Goal: Information Seeking & Learning: Check status

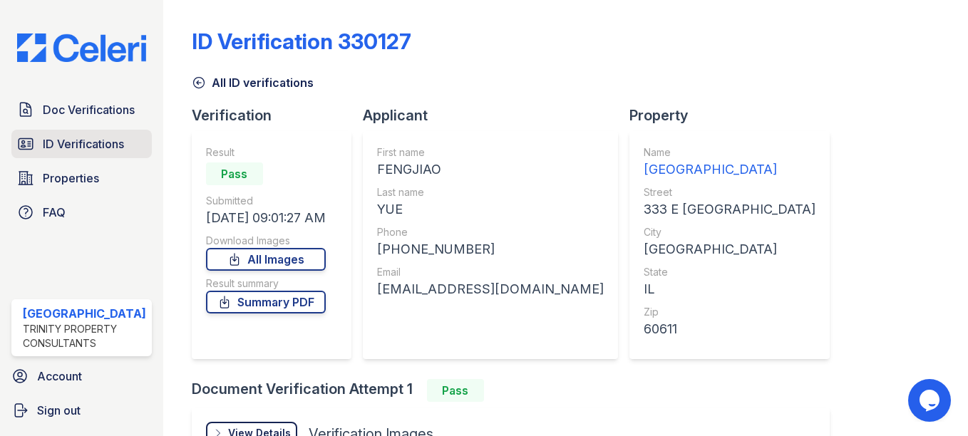
click at [106, 135] on span "ID Verifications" at bounding box center [83, 143] width 81 height 17
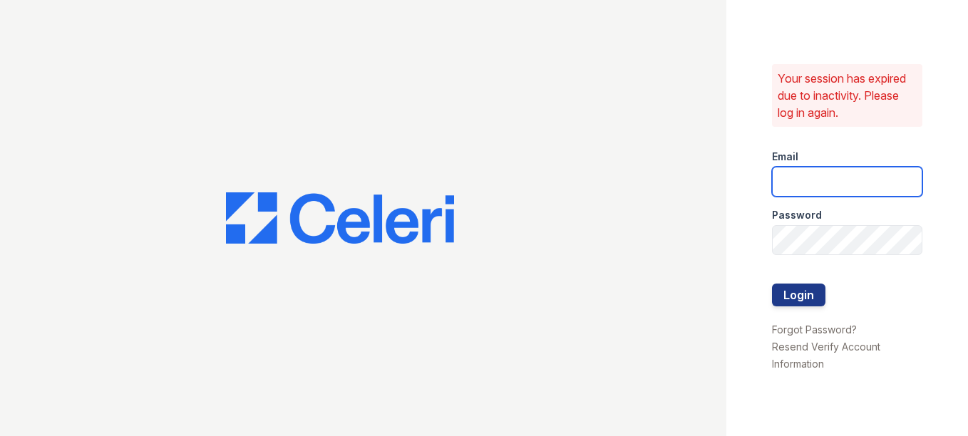
type input "arrivestreetervilleleasing@trinity-pm.com"
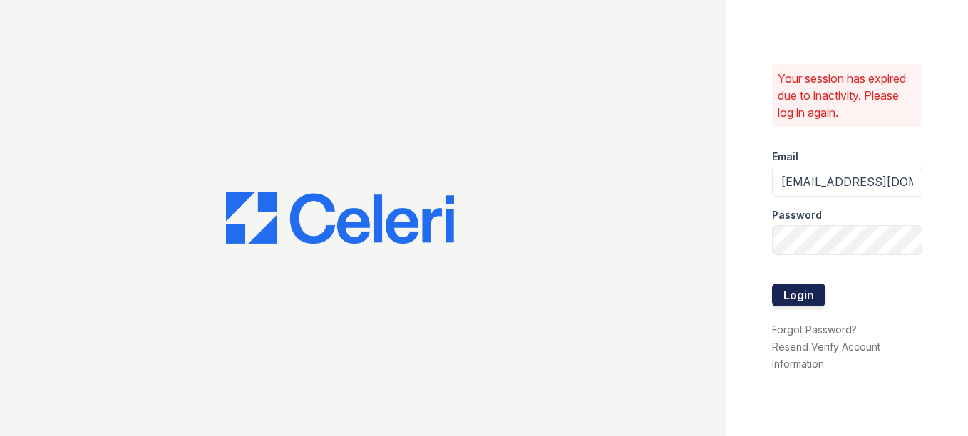
click at [810, 285] on button "Login" at bounding box center [798, 295] width 53 height 23
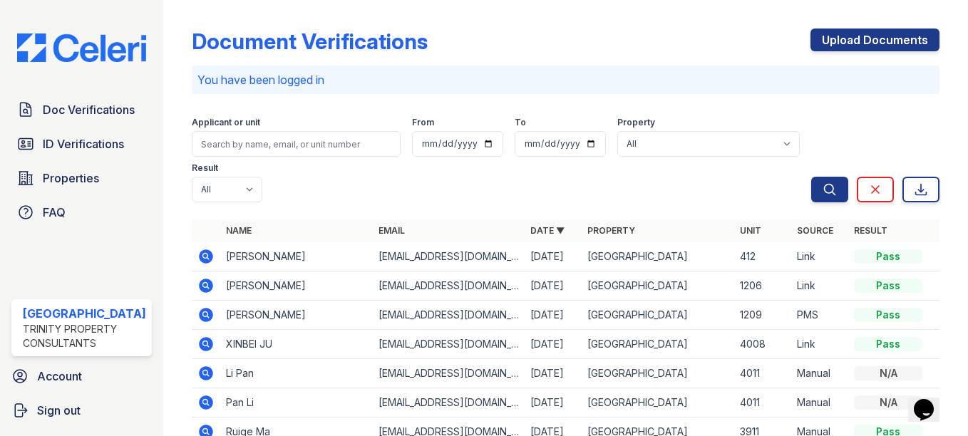
click at [342, 71] on p "You have been logged in" at bounding box center [565, 79] width 736 height 17
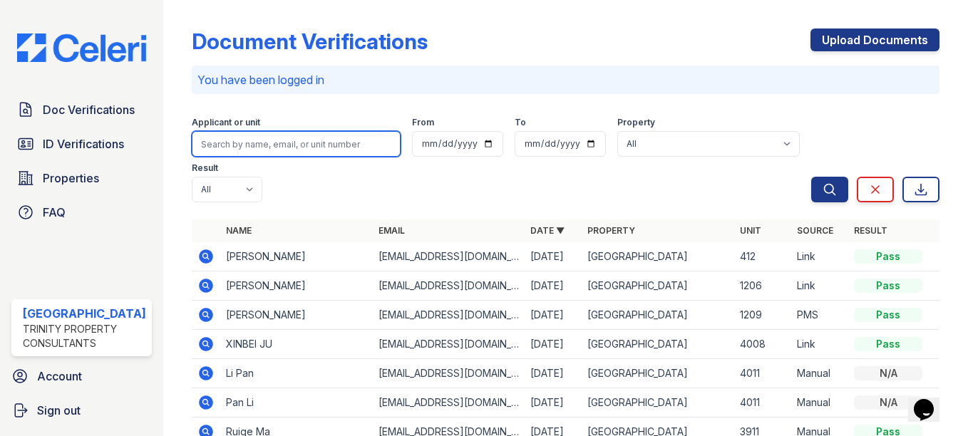
click at [292, 146] on input "search" at bounding box center [296, 144] width 209 height 26
type input "[PERSON_NAME]"
click at [811, 177] on button "Search" at bounding box center [829, 190] width 37 height 26
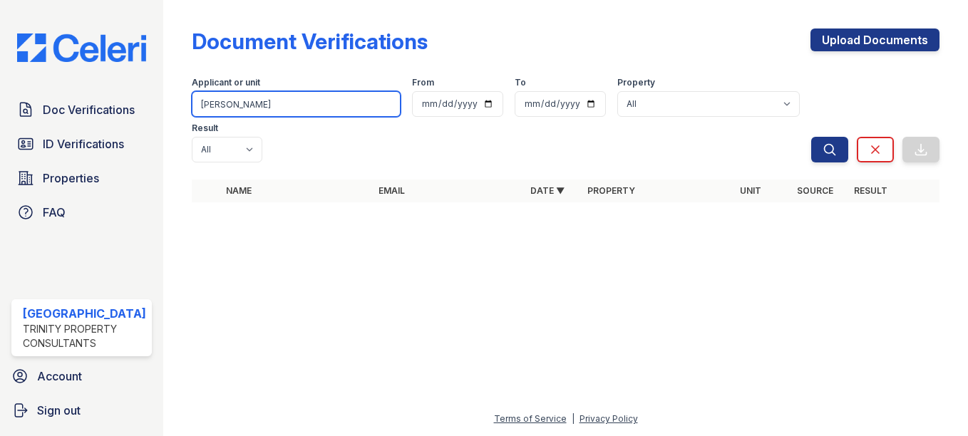
drag, startPoint x: 297, startPoint y: 107, endPoint x: 96, endPoint y: 88, distance: 201.2
click at [96, 88] on div "Doc Verifications ID Verifications Properties FAQ [GEOGRAPHIC_DATA] Trinity Pro…" at bounding box center [484, 218] width 968 height 436
type input "[PERSON_NAME]"
click at [811, 137] on button "Search" at bounding box center [829, 150] width 37 height 26
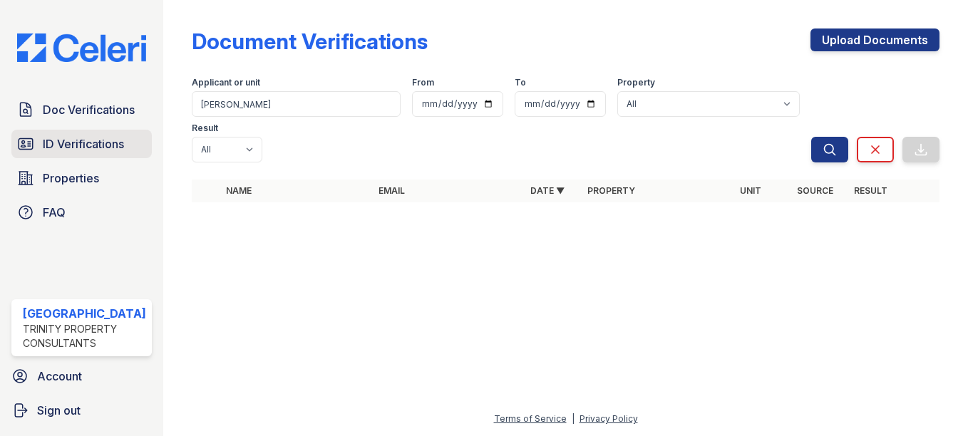
click at [75, 146] on span "ID Verifications" at bounding box center [83, 143] width 81 height 17
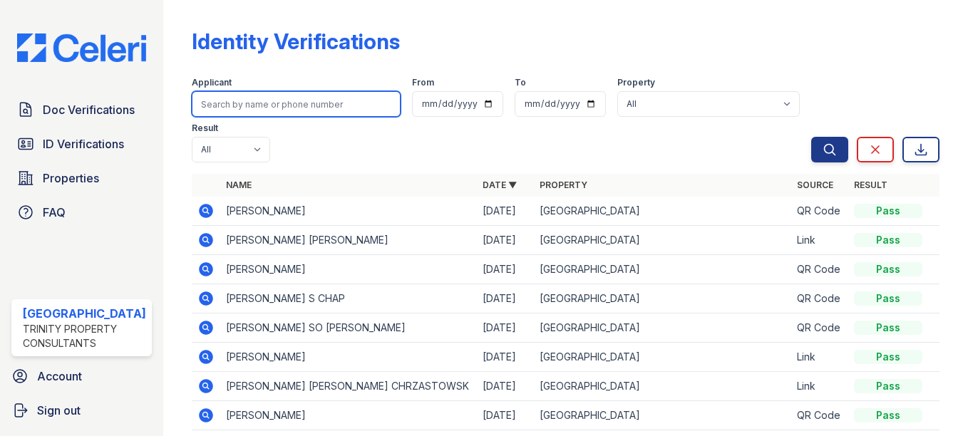
click at [283, 108] on input "search" at bounding box center [296, 104] width 209 height 26
type input "[PERSON_NAME]"
click at [811, 137] on button "Search" at bounding box center [829, 150] width 37 height 26
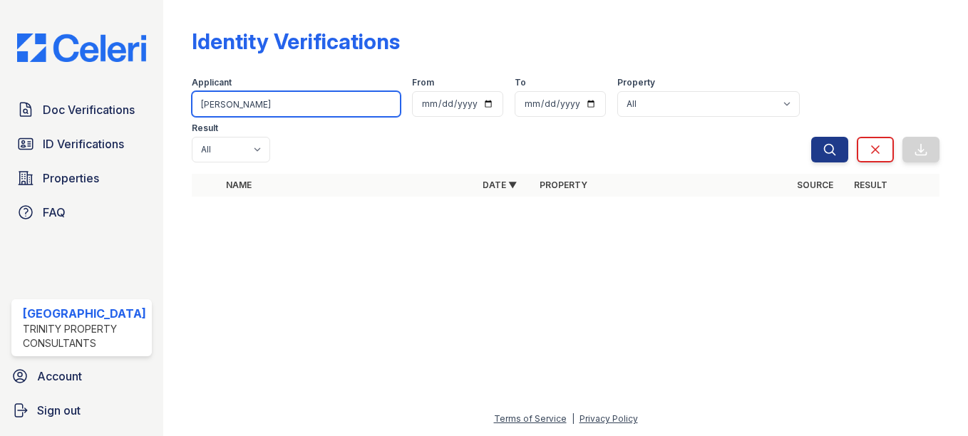
drag, startPoint x: 201, startPoint y: 106, endPoint x: 137, endPoint y: 93, distance: 65.4
click at [137, 93] on div "Doc Verifications ID Verifications Properties FAQ [GEOGRAPHIC_DATA] Trinity Pro…" at bounding box center [484, 218] width 968 height 436
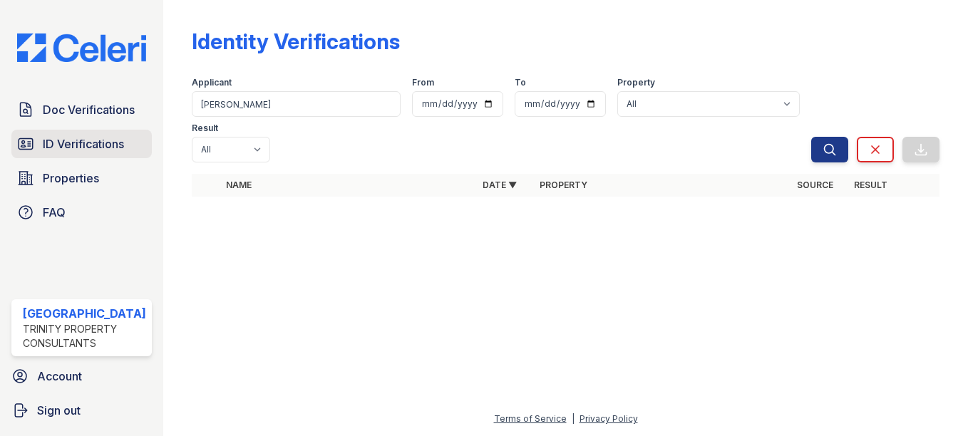
click at [87, 131] on link "ID Verifications" at bounding box center [81, 144] width 140 height 29
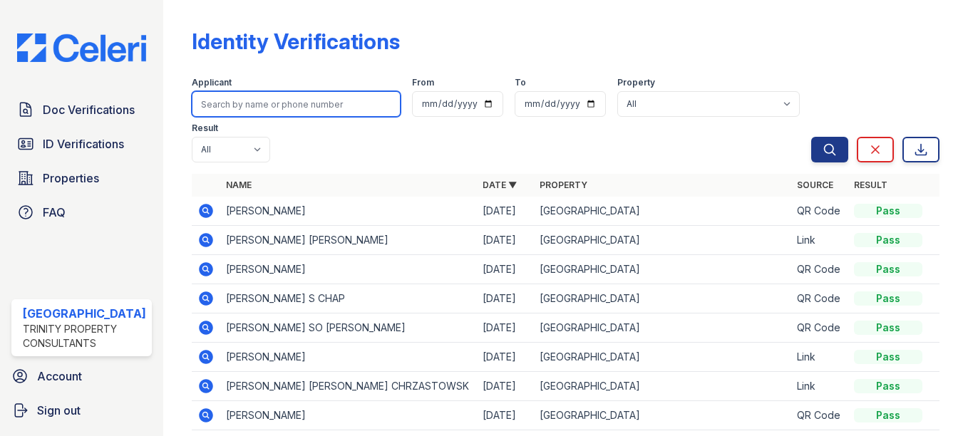
click at [251, 108] on input "search" at bounding box center [296, 104] width 209 height 26
type input "[PERSON_NAME]"
click at [811, 137] on button "Search" at bounding box center [829, 150] width 37 height 26
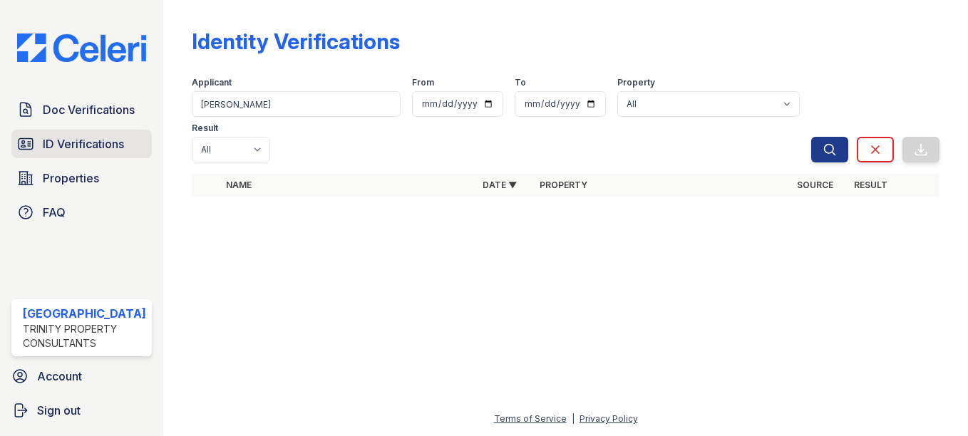
click at [72, 140] on span "ID Verifications" at bounding box center [83, 143] width 81 height 17
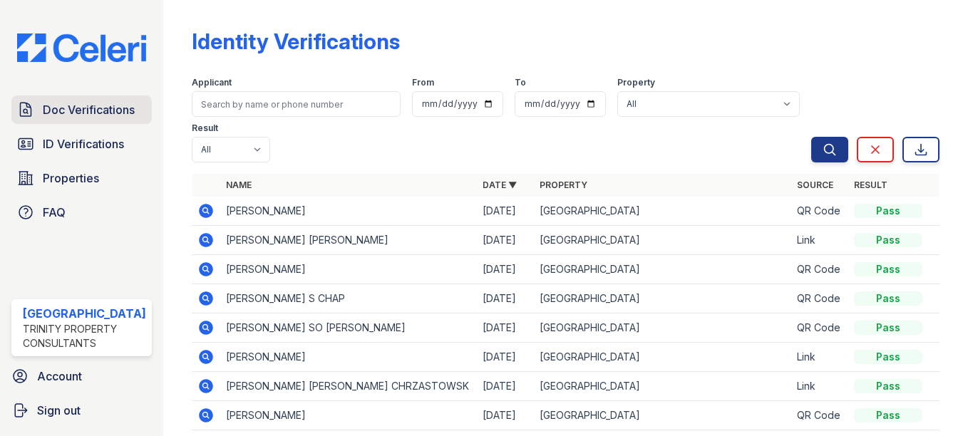
click at [58, 110] on span "Doc Verifications" at bounding box center [89, 109] width 92 height 17
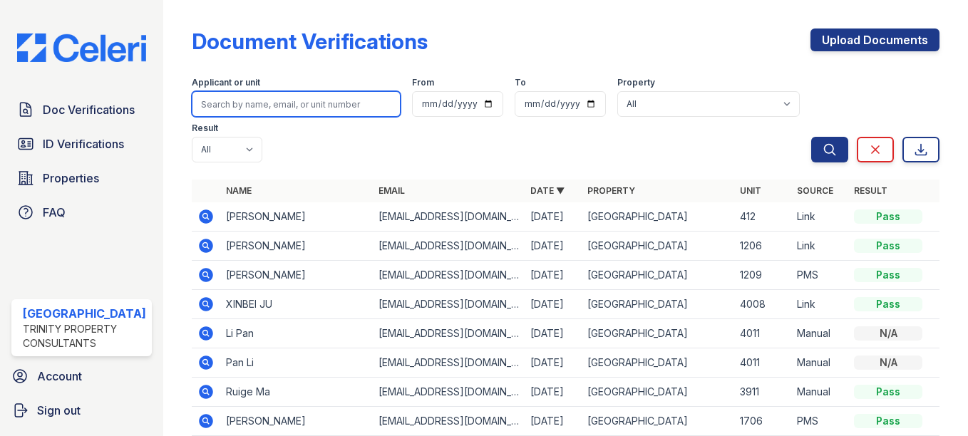
click at [307, 103] on input "search" at bounding box center [296, 104] width 209 height 26
type input "white"
click at [811, 137] on button "Search" at bounding box center [829, 150] width 37 height 26
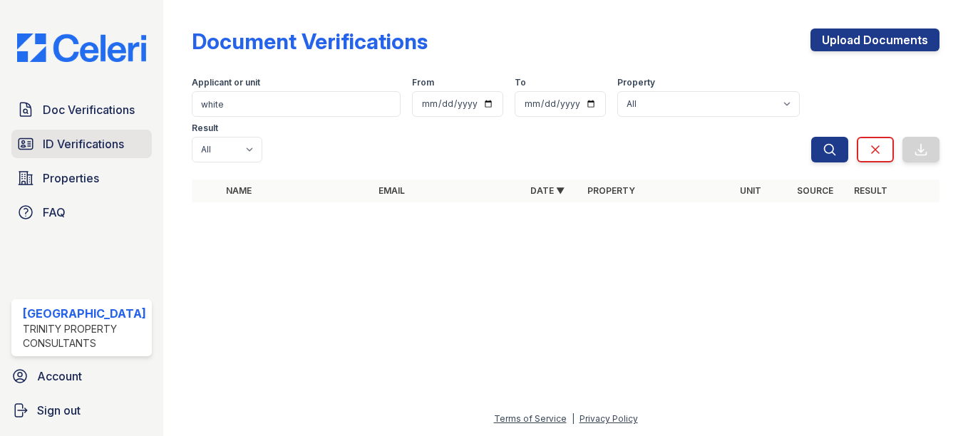
click at [73, 146] on span "ID Verifications" at bounding box center [83, 143] width 81 height 17
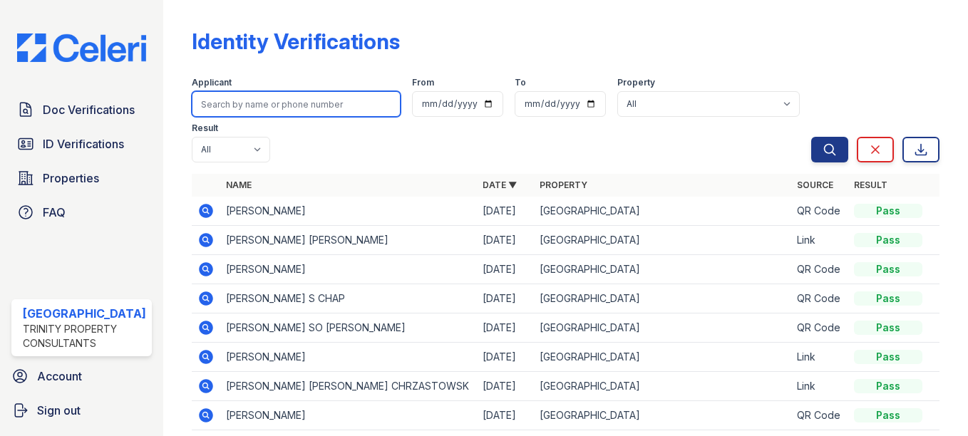
click at [353, 111] on input "search" at bounding box center [296, 104] width 209 height 26
type input "[PERSON_NAME]"
click at [811, 137] on button "Search" at bounding box center [829, 150] width 37 height 26
